Goal: Obtain resource: Download file/media

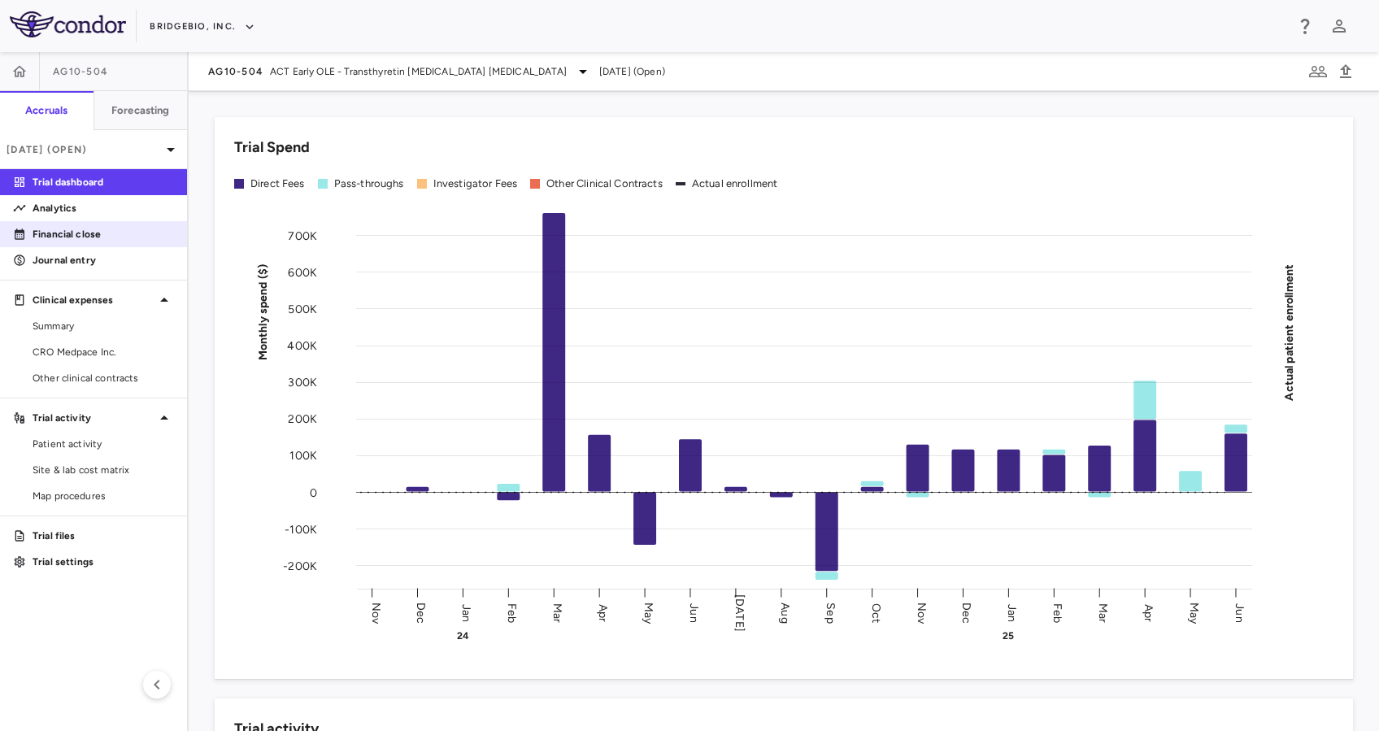
click at [54, 228] on p "Financial close" at bounding box center [104, 234] width 142 height 15
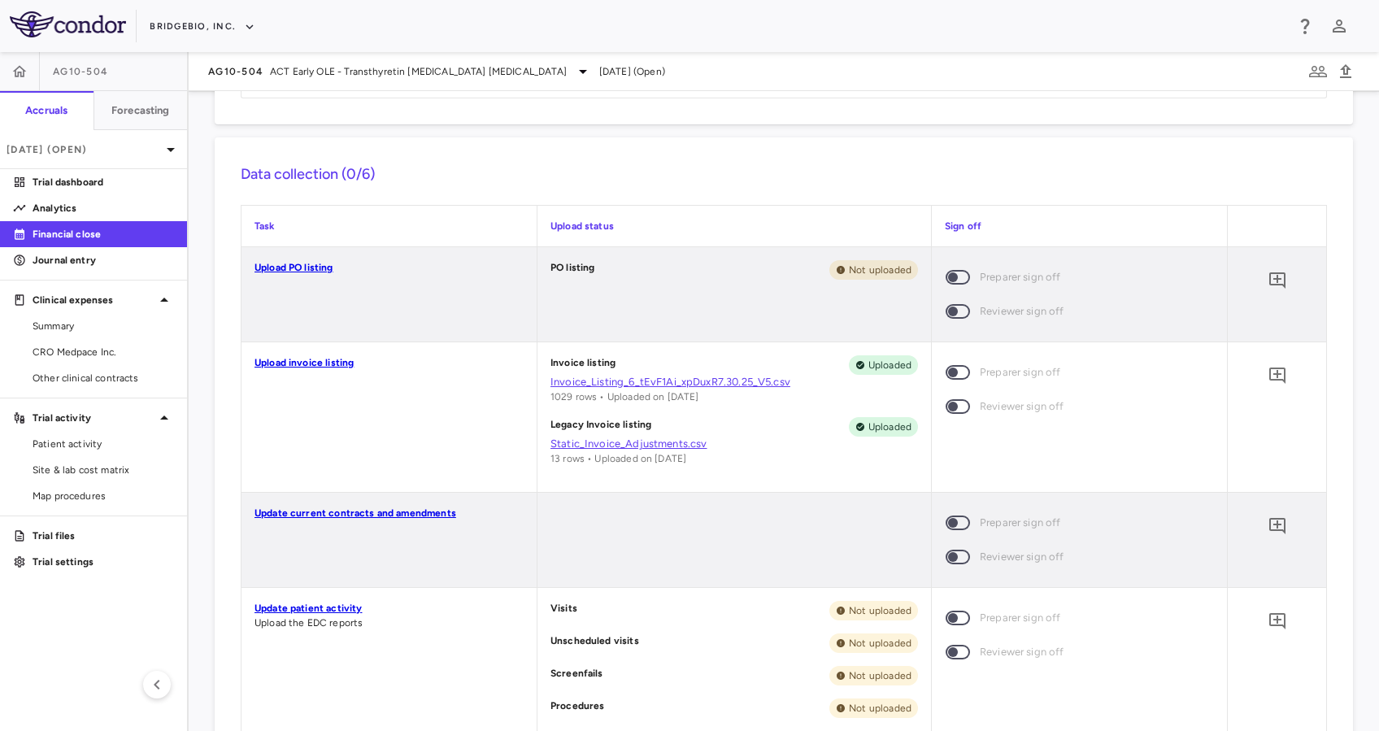
scroll to position [295, 0]
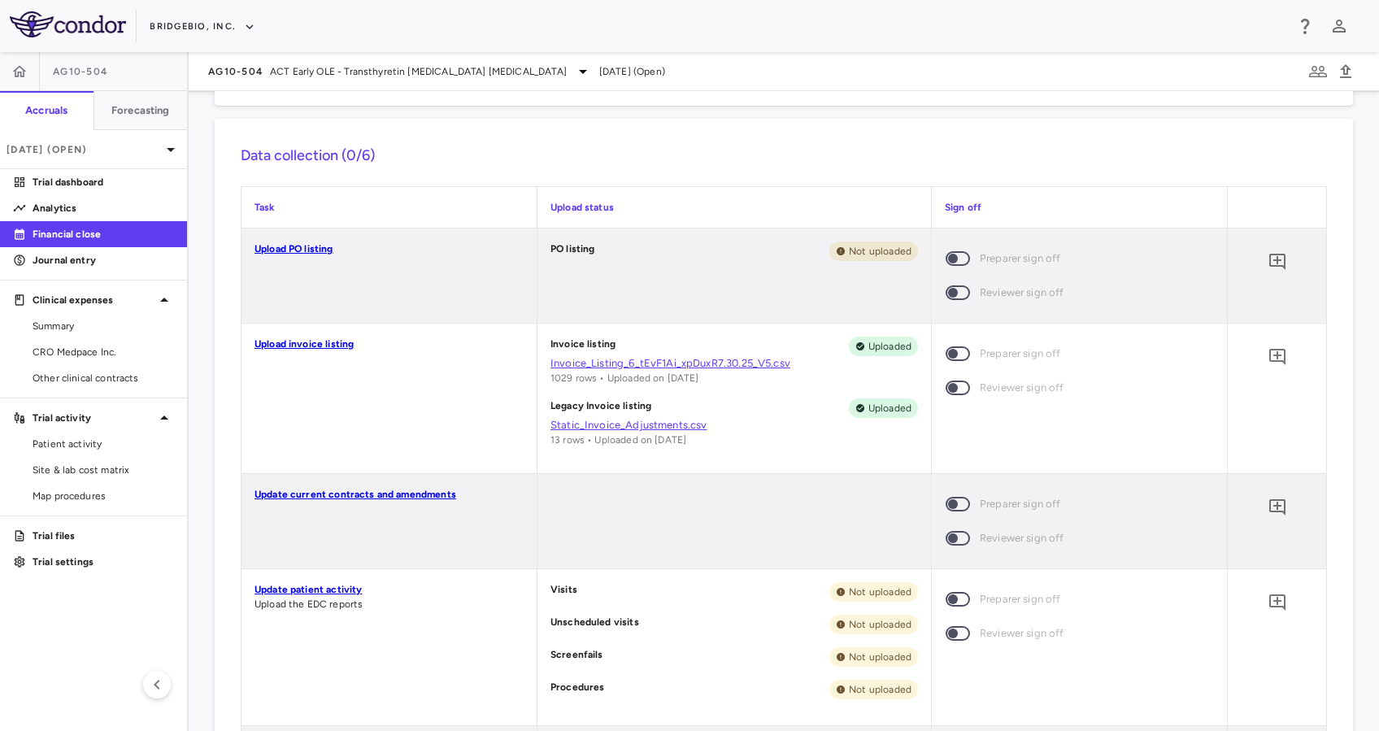
click at [699, 356] on link "Invoice_Listing_6_tEvF1Ai_xpDuxR7.30.25_V5.csv" at bounding box center [735, 363] width 368 height 15
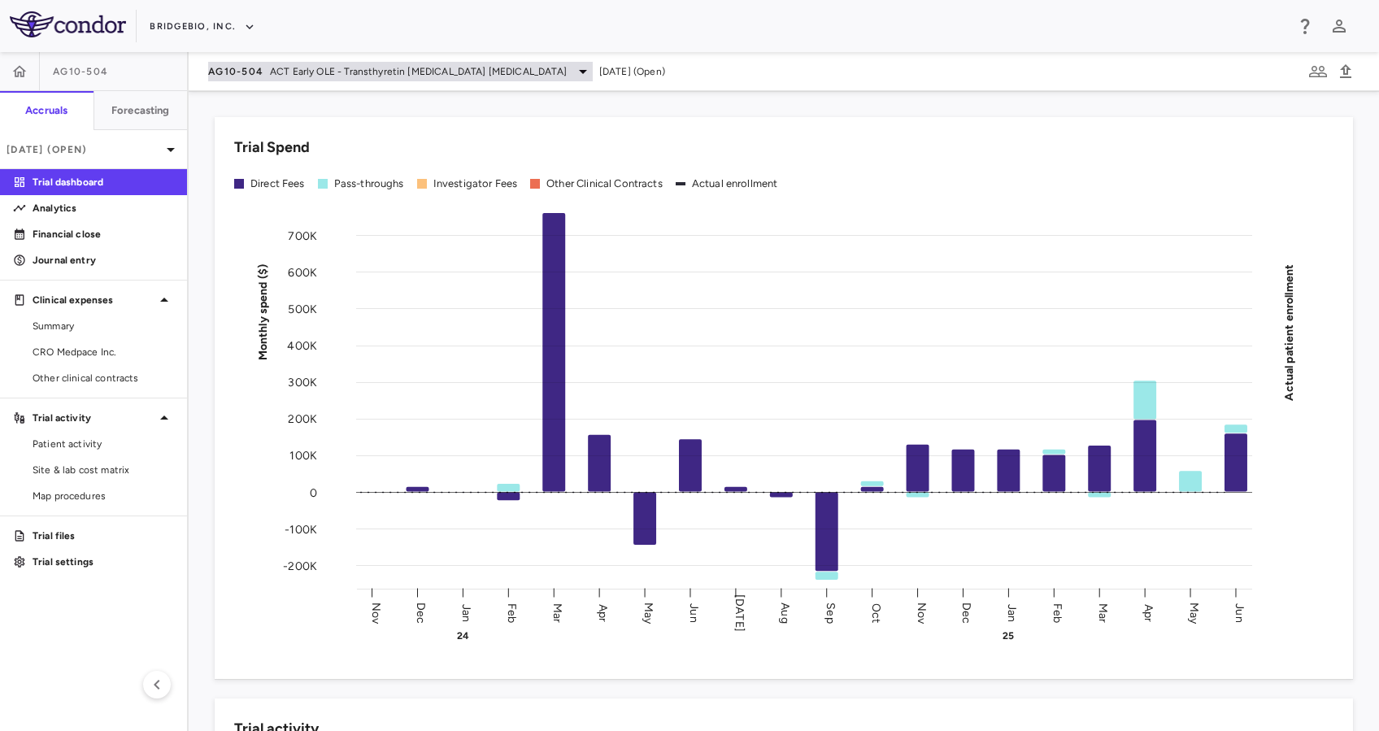
click at [439, 78] on span "ACT Early OLE - Transthyretin [MEDICAL_DATA] [MEDICAL_DATA]" at bounding box center [418, 71] width 297 height 15
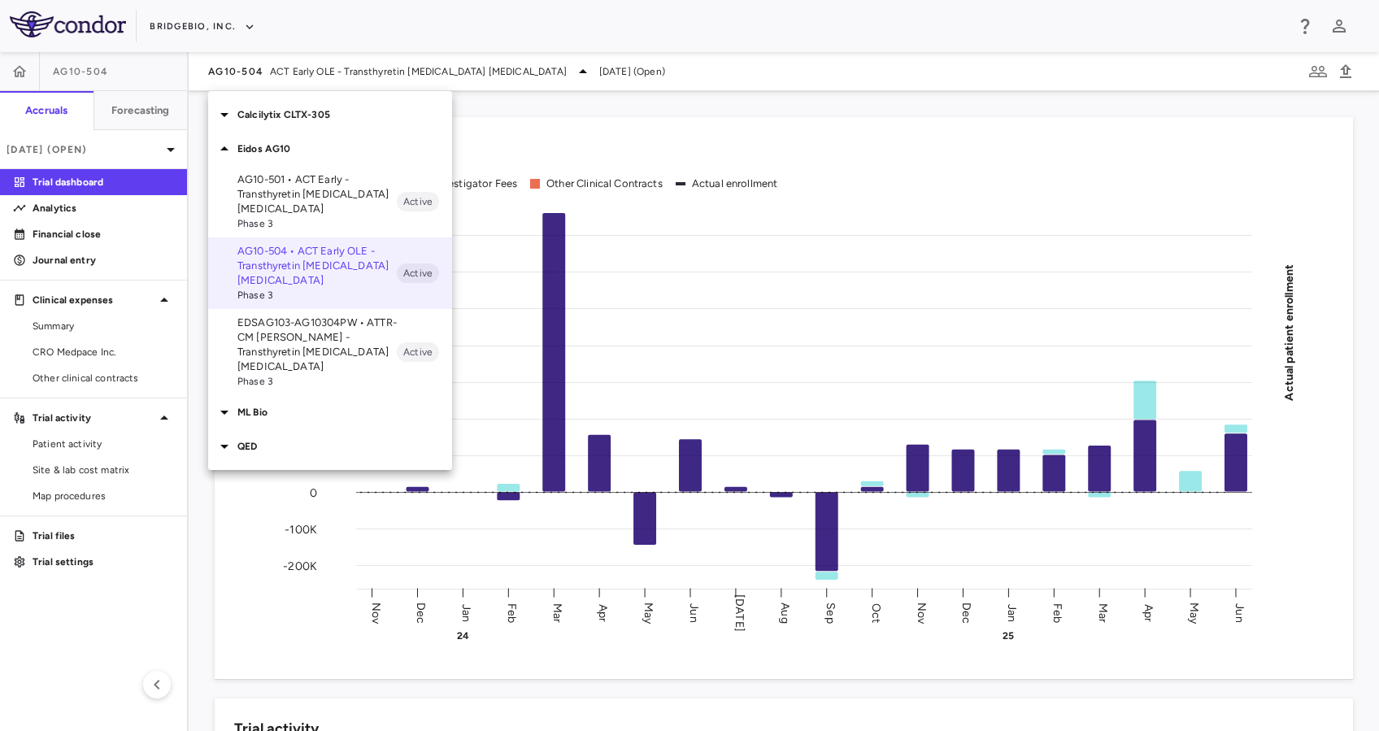
click at [316, 337] on p "EDSAG103-AG10304PW • ATTR-CM [PERSON_NAME] - Transthyretin [MEDICAL_DATA] [MEDI…" at bounding box center [316, 345] width 159 height 59
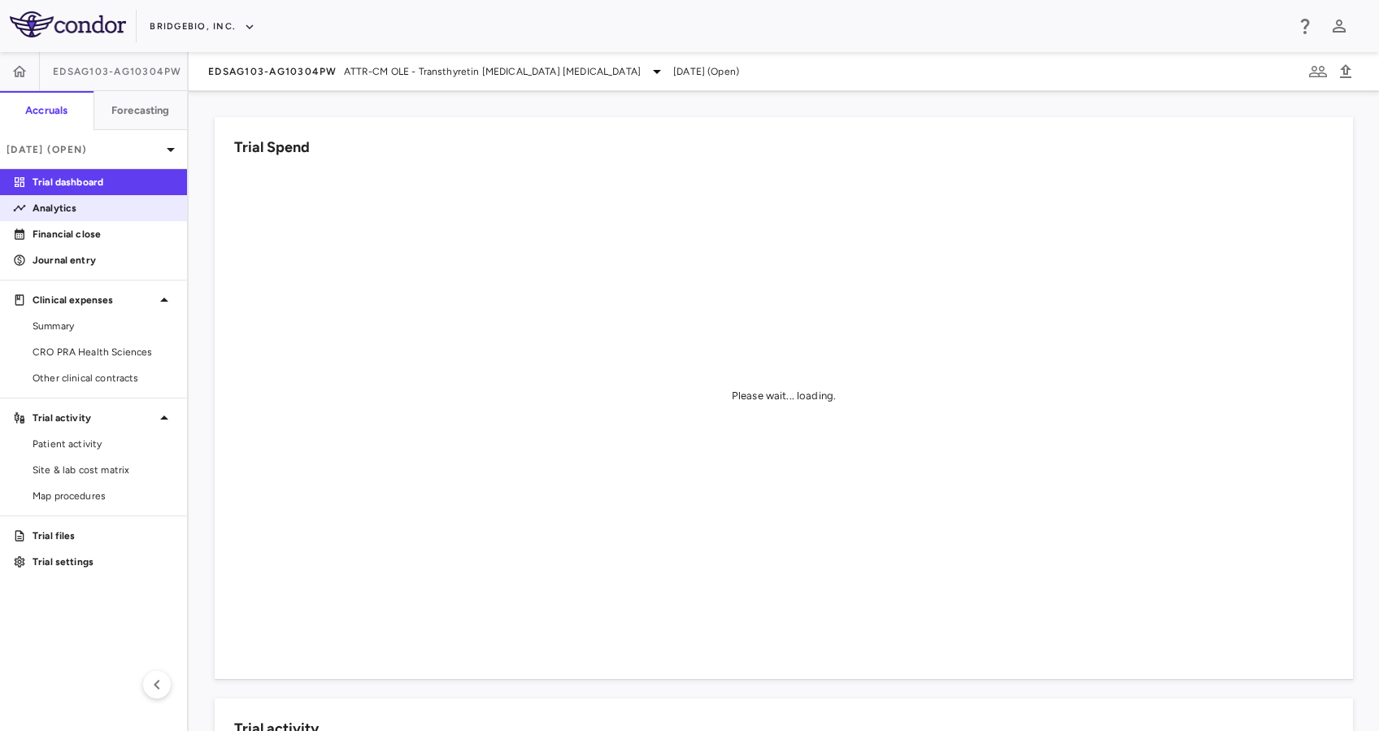
click at [108, 220] on div "Analytics" at bounding box center [93, 208] width 187 height 26
click at [68, 213] on p "Analytics" at bounding box center [104, 208] width 142 height 15
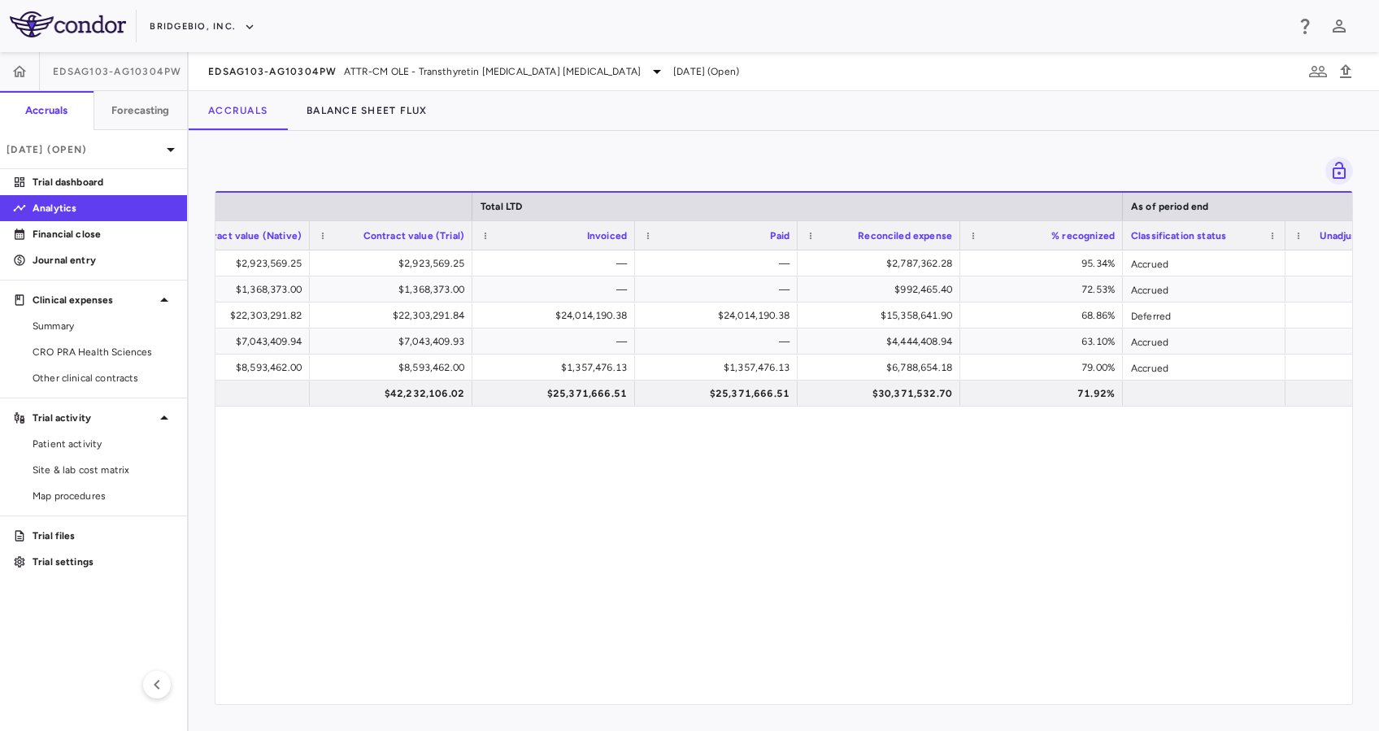
scroll to position [0, 882]
